Goal: Check status: Check status

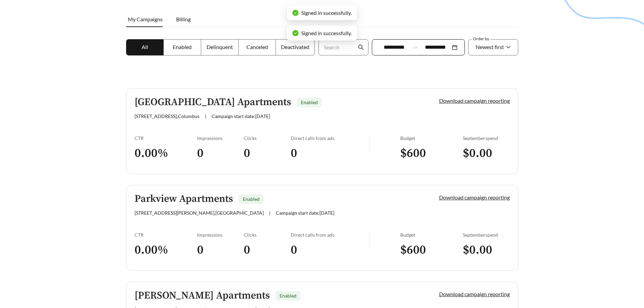
scroll to position [101, 0]
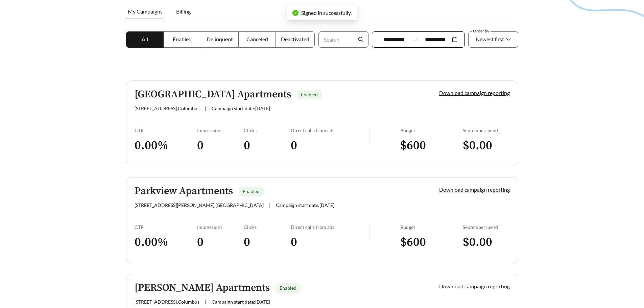
click at [179, 95] on h5 "[GEOGRAPHIC_DATA] Apartments" at bounding box center [212, 94] width 156 height 11
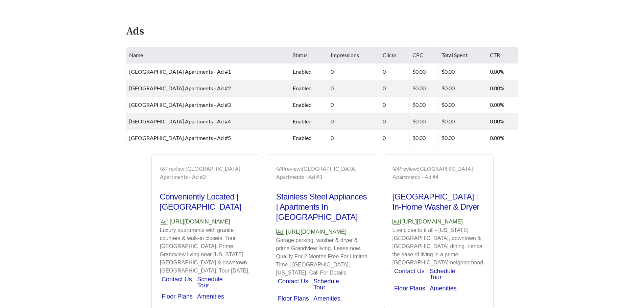
scroll to position [338, 0]
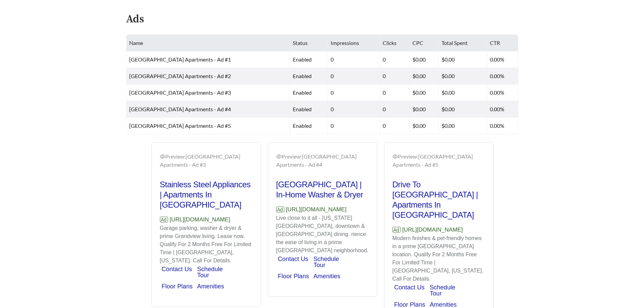
click at [329, 214] on p "Ad [URL][DOMAIN_NAME]" at bounding box center [322, 209] width 93 height 9
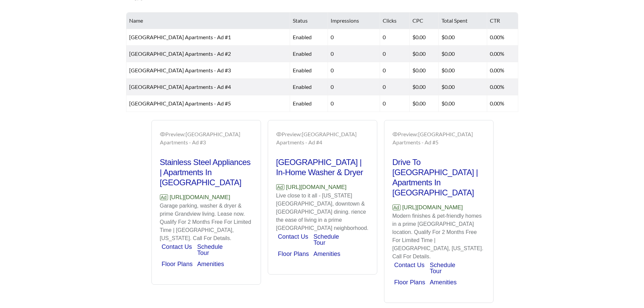
scroll to position [370, 0]
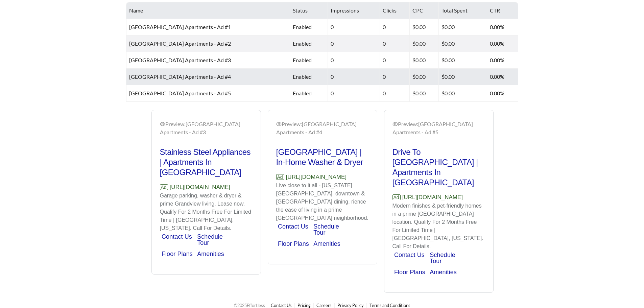
drag, startPoint x: 159, startPoint y: 76, endPoint x: 294, endPoint y: 87, distance: 134.6
click at [160, 76] on span "[GEOGRAPHIC_DATA] Apartments - Ad #4" at bounding box center [180, 76] width 102 height 6
click at [380, 80] on td "0" at bounding box center [395, 77] width 30 height 17
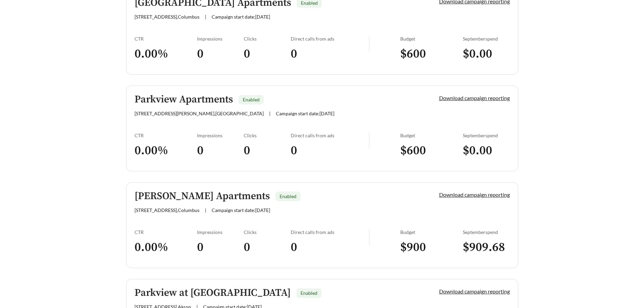
scroll to position [203, 0]
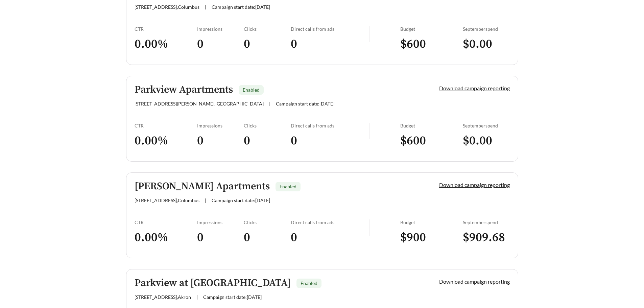
click at [189, 91] on h5 "Parkview Apartments" at bounding box center [183, 89] width 98 height 11
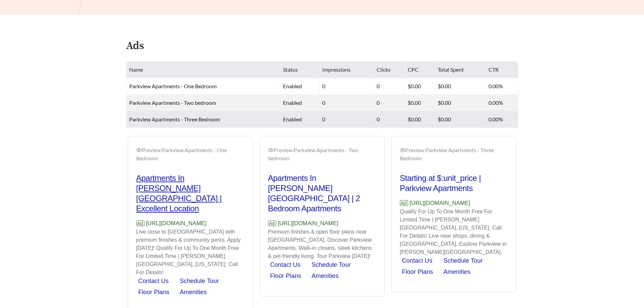
scroll to position [312, 0]
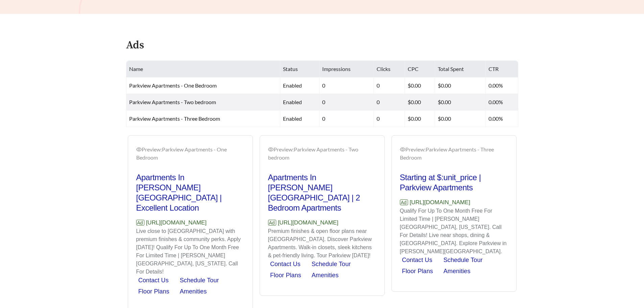
click at [559, 220] on main "**********" at bounding box center [322, 11] width 644 height 602
click at [224, 227] on p "Live close to [GEOGRAPHIC_DATA] with premium finishes & community perks. Apply …" at bounding box center [190, 251] width 108 height 49
click at [478, 218] on p "Qualify For Up To One Month Free For Limited Time | [PERSON_NAME][GEOGRAPHIC_DA…" at bounding box center [454, 231] width 108 height 49
click at [385, 229] on div "Preview: Parkview Apartments - Two bedroom Apartments In [PERSON_NAME][GEOGRAPH…" at bounding box center [322, 215] width 132 height 161
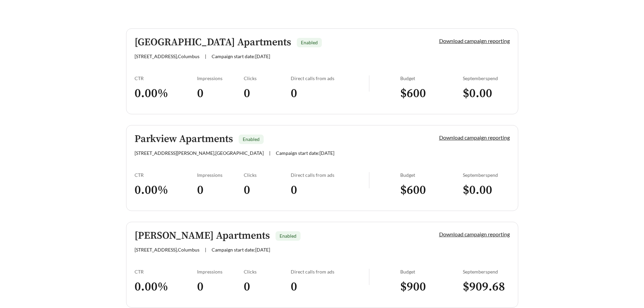
scroll to position [68, 0]
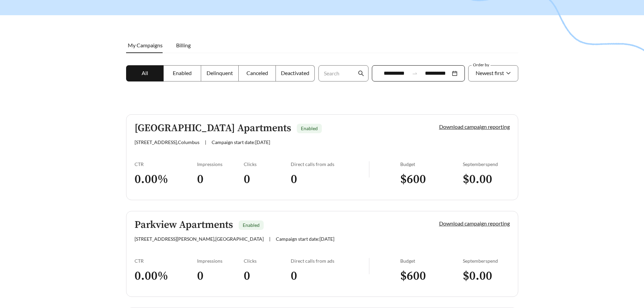
click at [217, 143] on div "[STREET_ADDRESS] | Campaign start date: [DATE]" at bounding box center [274, 142] width 281 height 6
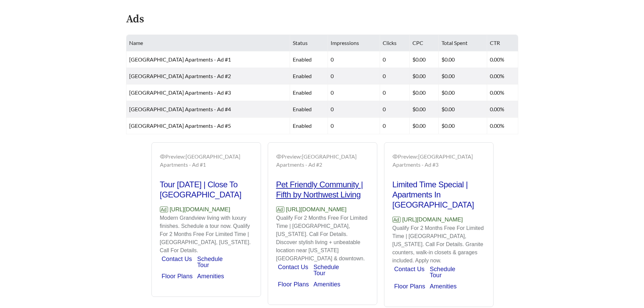
scroll to position [368, 0]
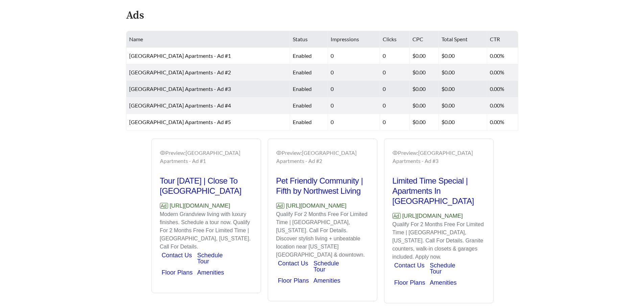
scroll to position [301, 0]
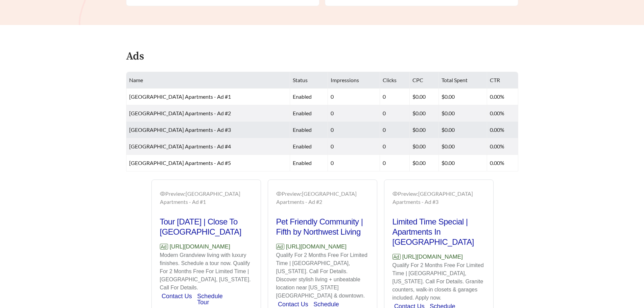
drag, startPoint x: 190, startPoint y: 134, endPoint x: 193, endPoint y: 137, distance: 4.1
click at [189, 134] on td "[GEOGRAPHIC_DATA] Apartments - Ad #3" at bounding box center [208, 130] width 164 height 17
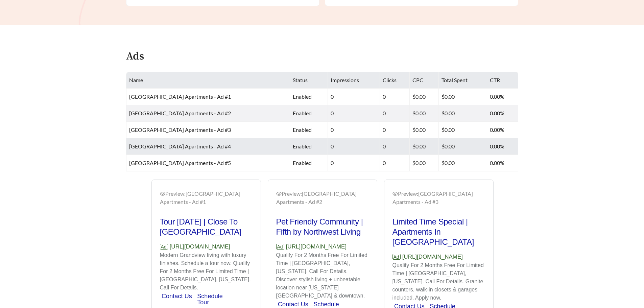
click at [197, 151] on td "[GEOGRAPHIC_DATA] Apartments - Ad #4" at bounding box center [208, 146] width 164 height 17
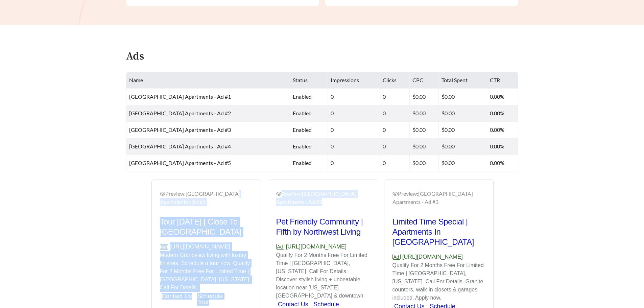
drag, startPoint x: 350, startPoint y: 200, endPoint x: 375, endPoint y: 190, distance: 26.9
click at [227, 187] on div "Preview: [GEOGRAPHIC_DATA] Apartments - Ad #3 In-Home Washer & Dryer | Excellen…" at bounding box center [554, 265] width 1511 height 173
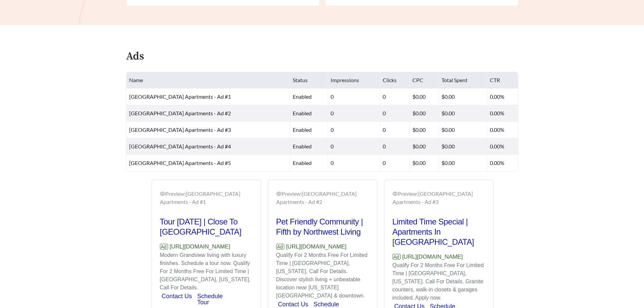
click at [419, 192] on div "Preview: [GEOGRAPHIC_DATA] Apartments - Ad #3" at bounding box center [438, 198] width 93 height 16
click at [547, 211] on main "**********" at bounding box center [322, 36] width 644 height 631
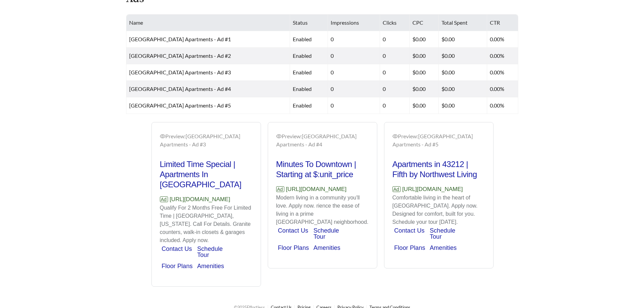
scroll to position [368, 0]
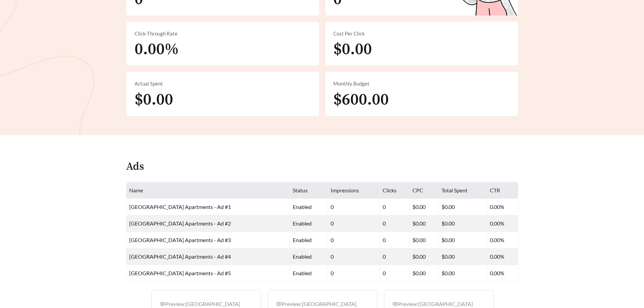
scroll to position [132, 0]
